Goal: Task Accomplishment & Management: Manage account settings

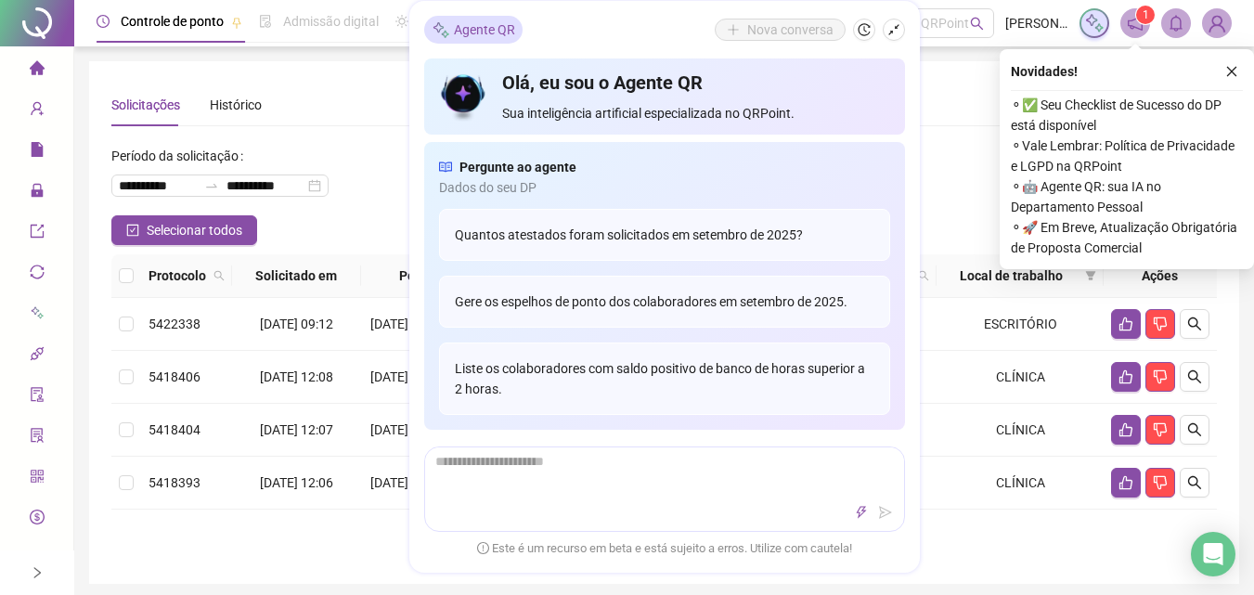
click at [1230, 57] on div "Novidades ! ⚬ ✅ Seu Checklist de Sucesso do DP está disponível ⚬ Vale Lembrar: …" at bounding box center [1127, 159] width 254 height 220
click at [1234, 71] on icon "close" at bounding box center [1232, 71] width 13 height 13
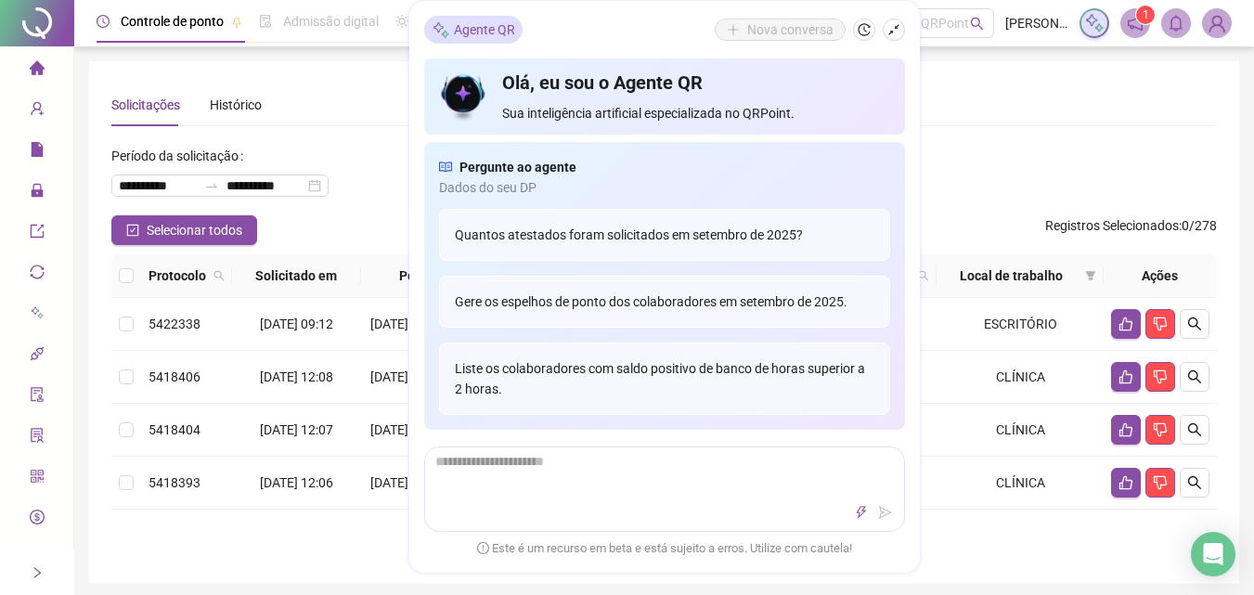
click at [980, 137] on div "**********" at bounding box center [664, 323] width 1106 height 478
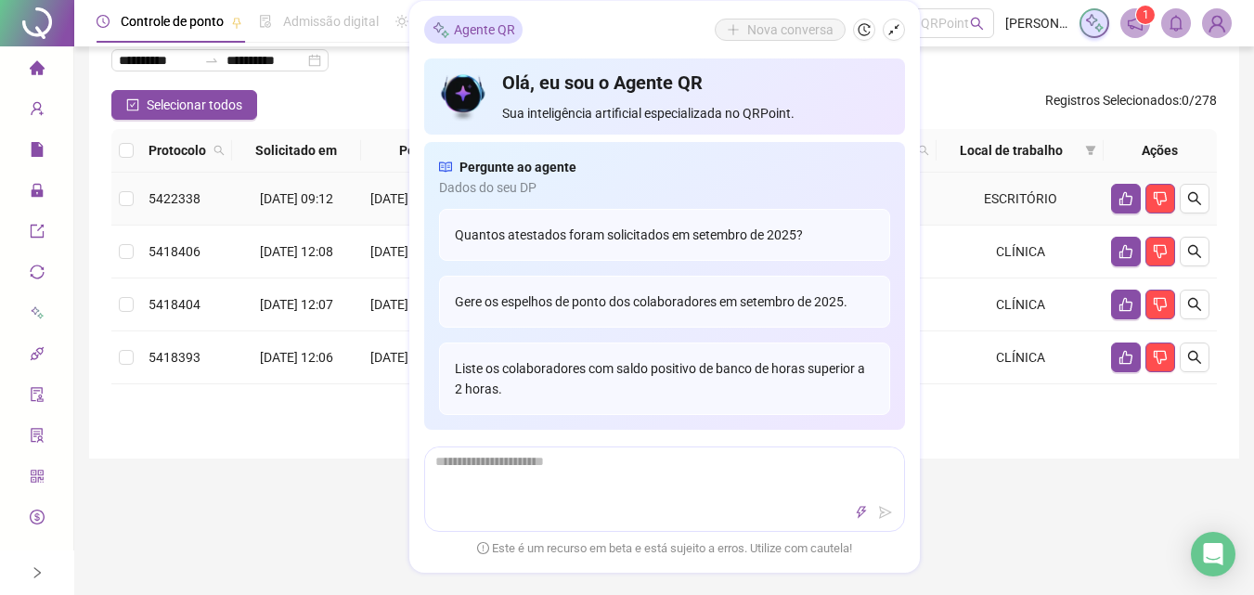
scroll to position [93, 0]
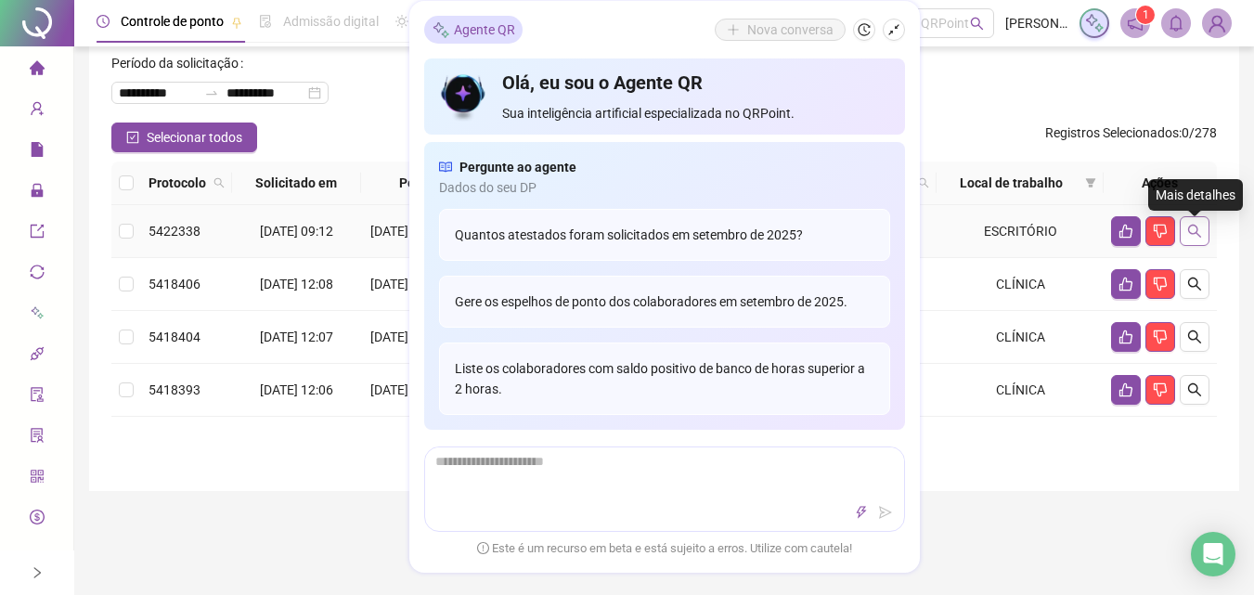
click at [1207, 233] on button "button" at bounding box center [1195, 231] width 30 height 30
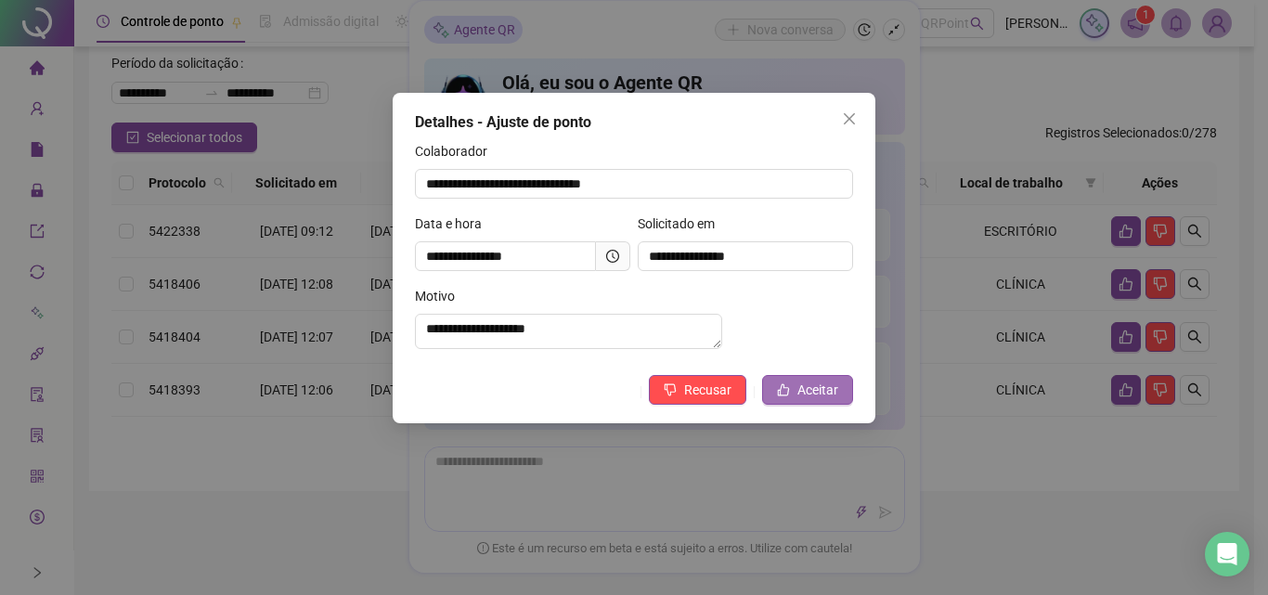
click at [834, 400] on span "Aceitar" at bounding box center [818, 390] width 41 height 20
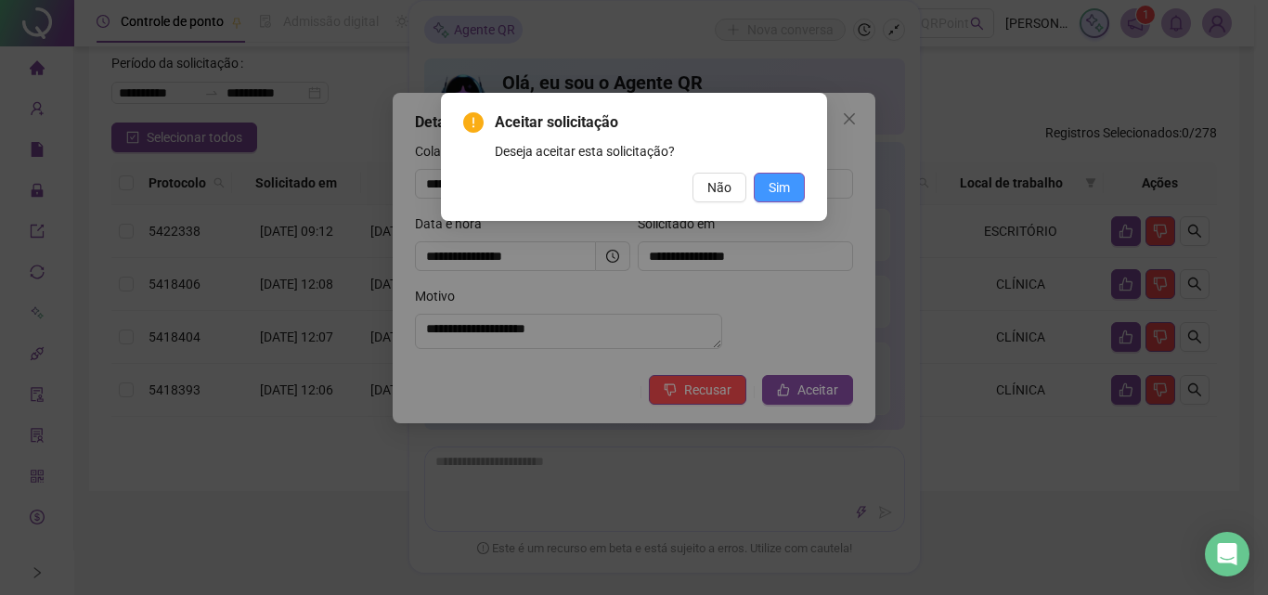
click at [778, 189] on span "Sim" at bounding box center [779, 187] width 21 height 20
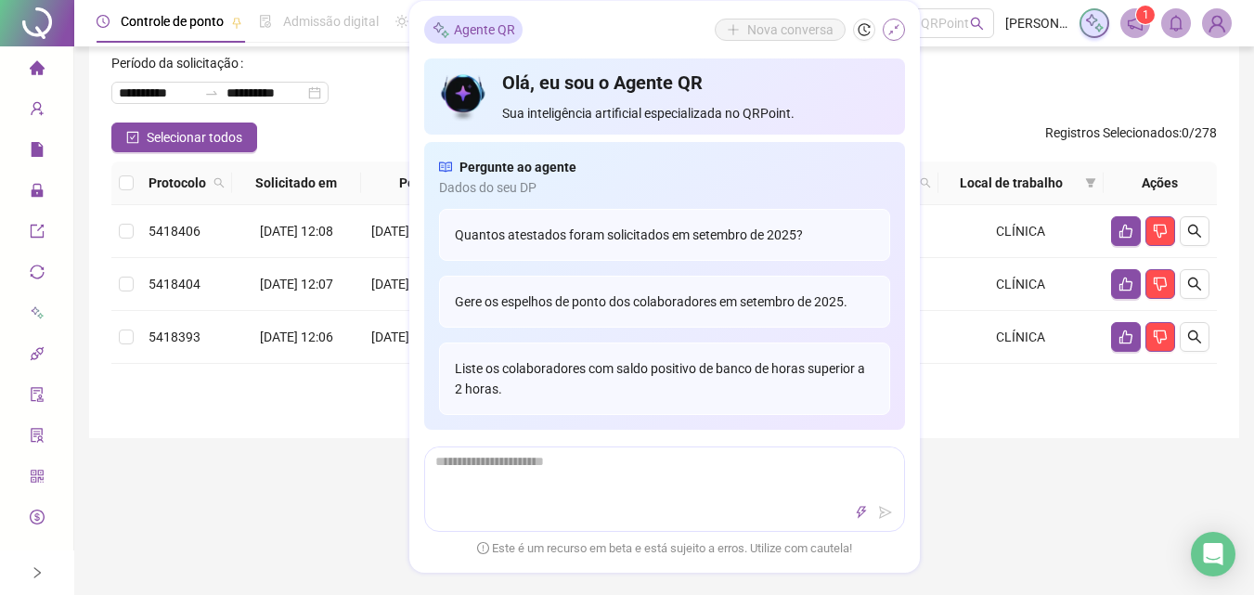
click at [896, 23] on icon "shrink" at bounding box center [894, 29] width 13 height 13
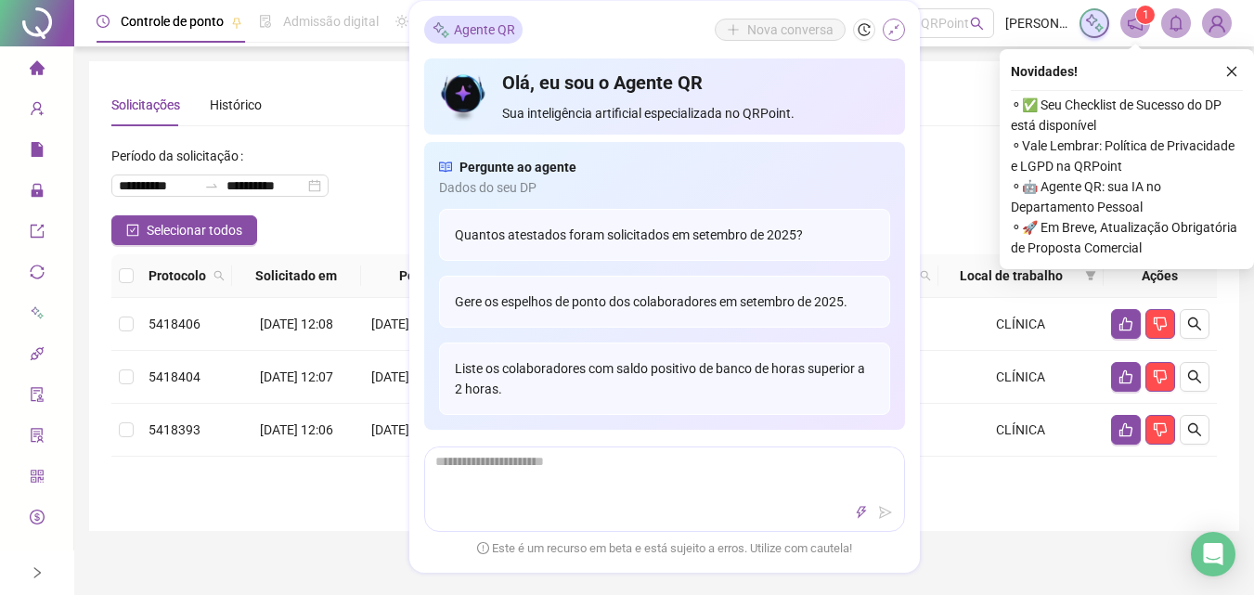
click at [890, 33] on icon "shrink" at bounding box center [894, 29] width 13 height 13
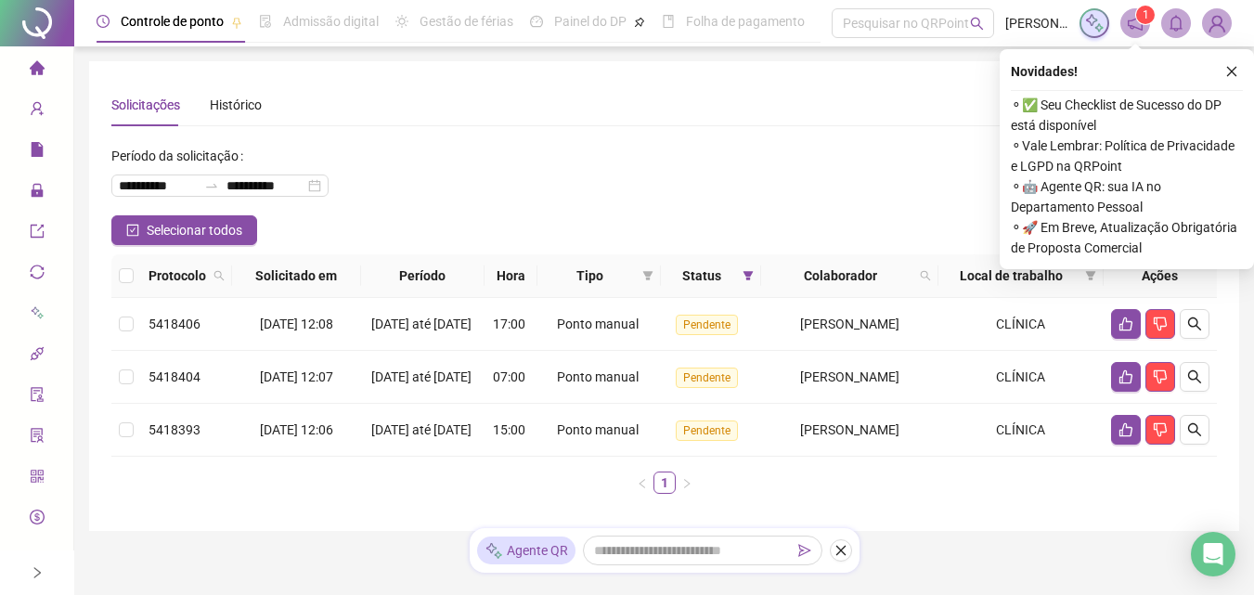
click at [1225, 57] on div "Novidades ! ⚬ ✅ Seu Checklist de Sucesso do DP está disponível ⚬ Vale Lembrar: …" at bounding box center [1127, 159] width 254 height 220
click at [1232, 64] on button "button" at bounding box center [1232, 71] width 22 height 22
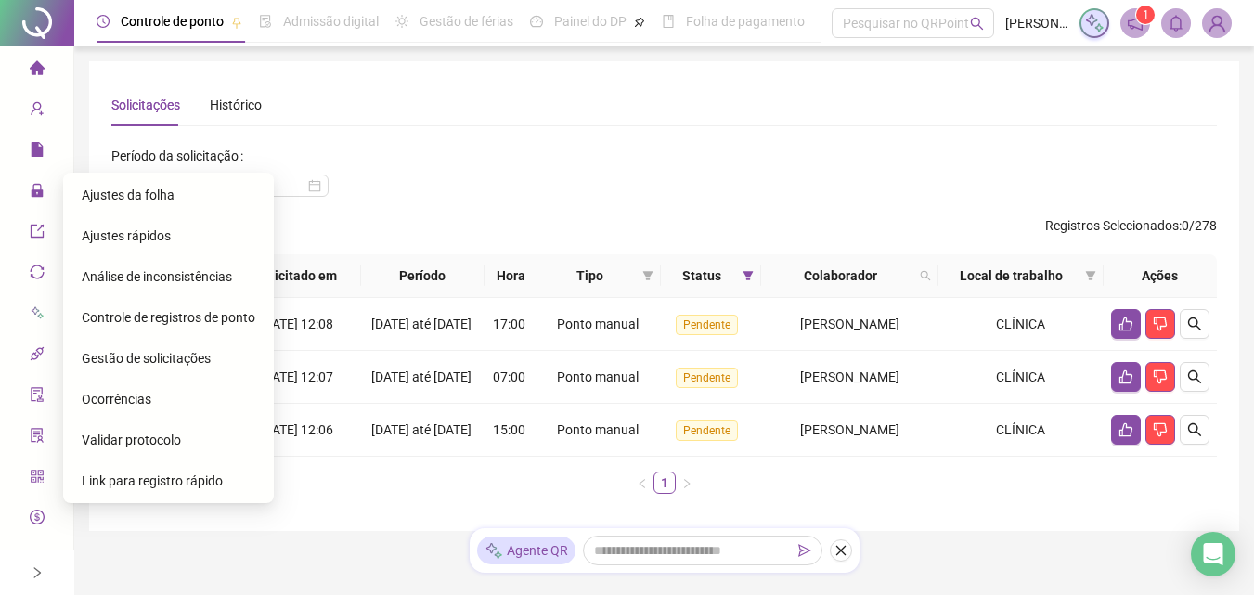
click at [233, 350] on div "Gestão de solicitações" at bounding box center [169, 358] width 174 height 37
